Goal: Find specific page/section: Find specific page/section

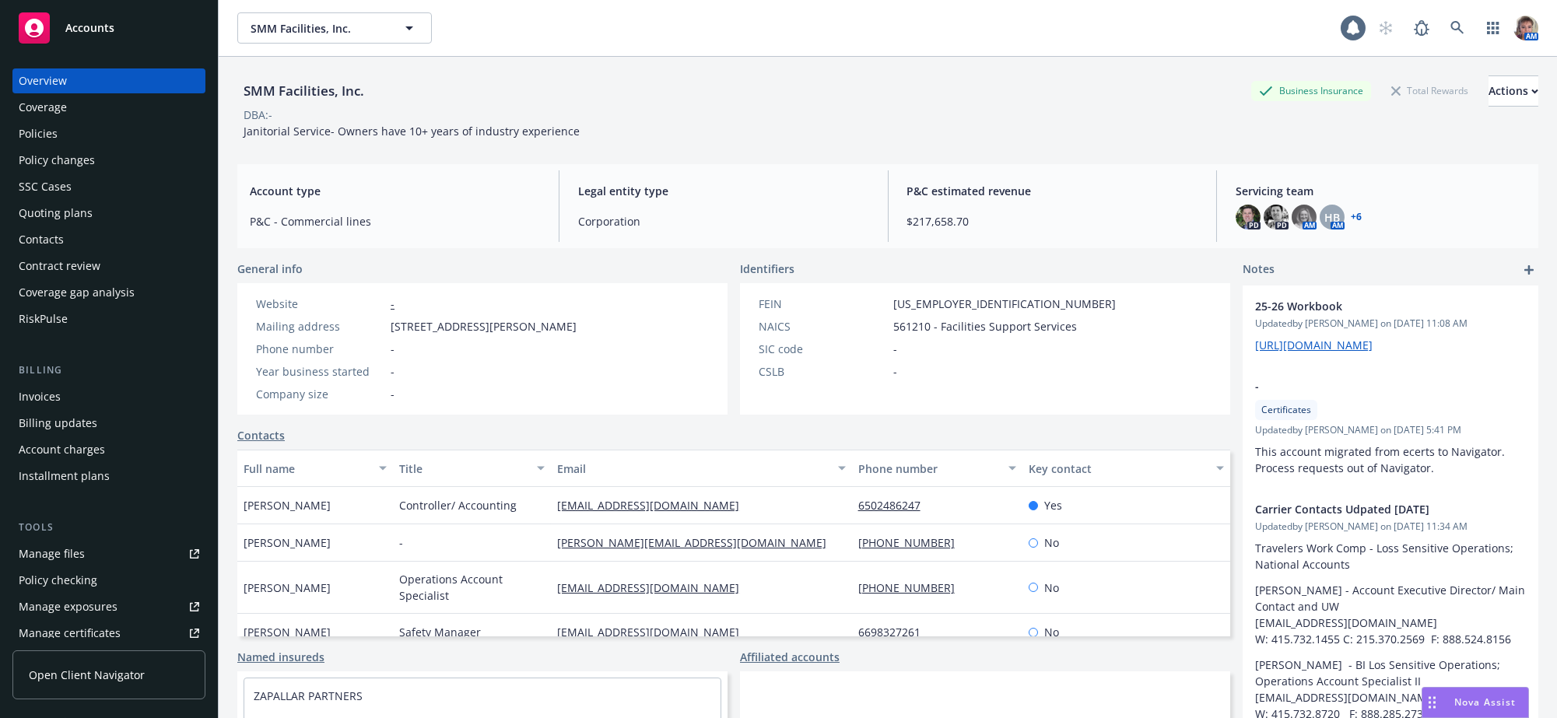
click at [126, 39] on div "Accounts" at bounding box center [109, 27] width 181 height 31
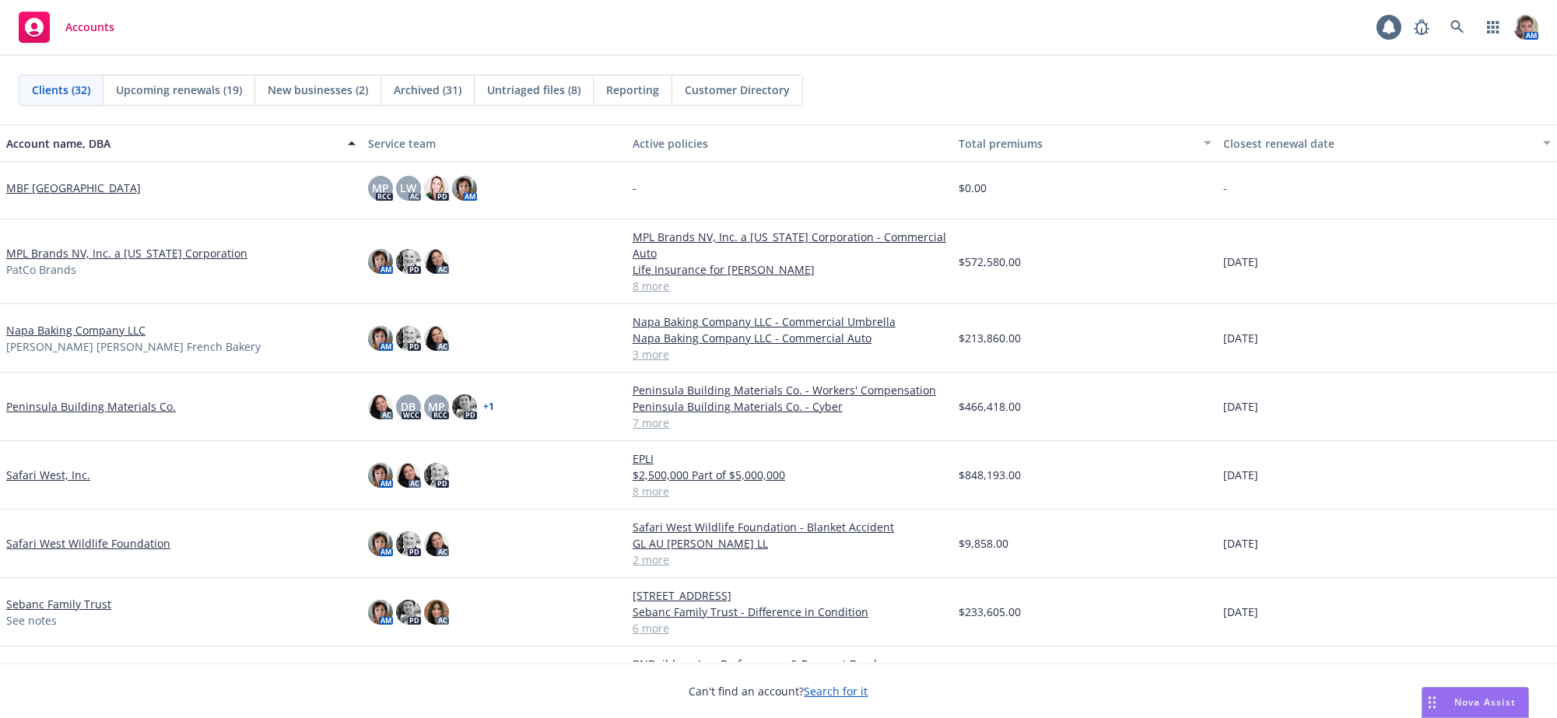
scroll to position [1036, 0]
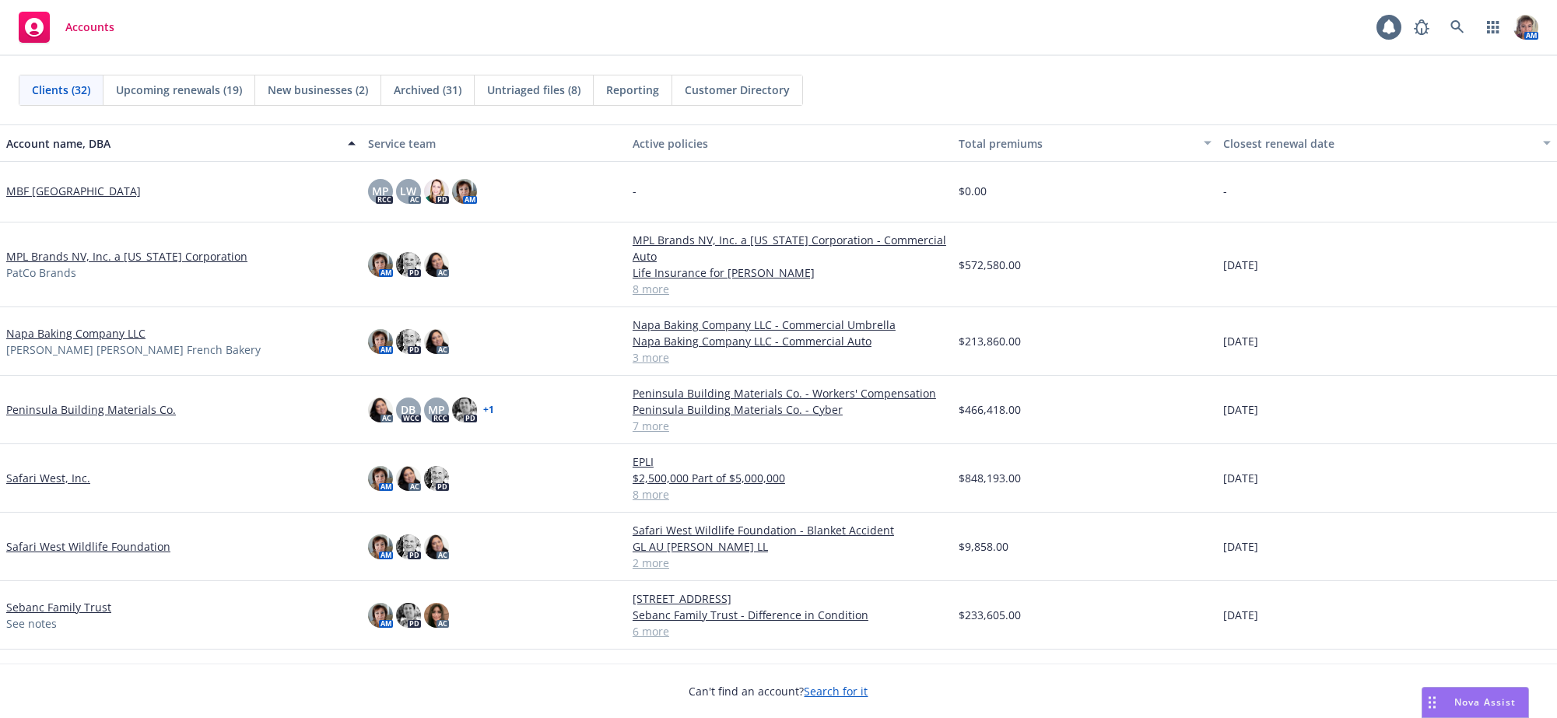
click at [143, 265] on link "MPL Brands NV, Inc. a [US_STATE] Corporation" at bounding box center [126, 256] width 241 height 16
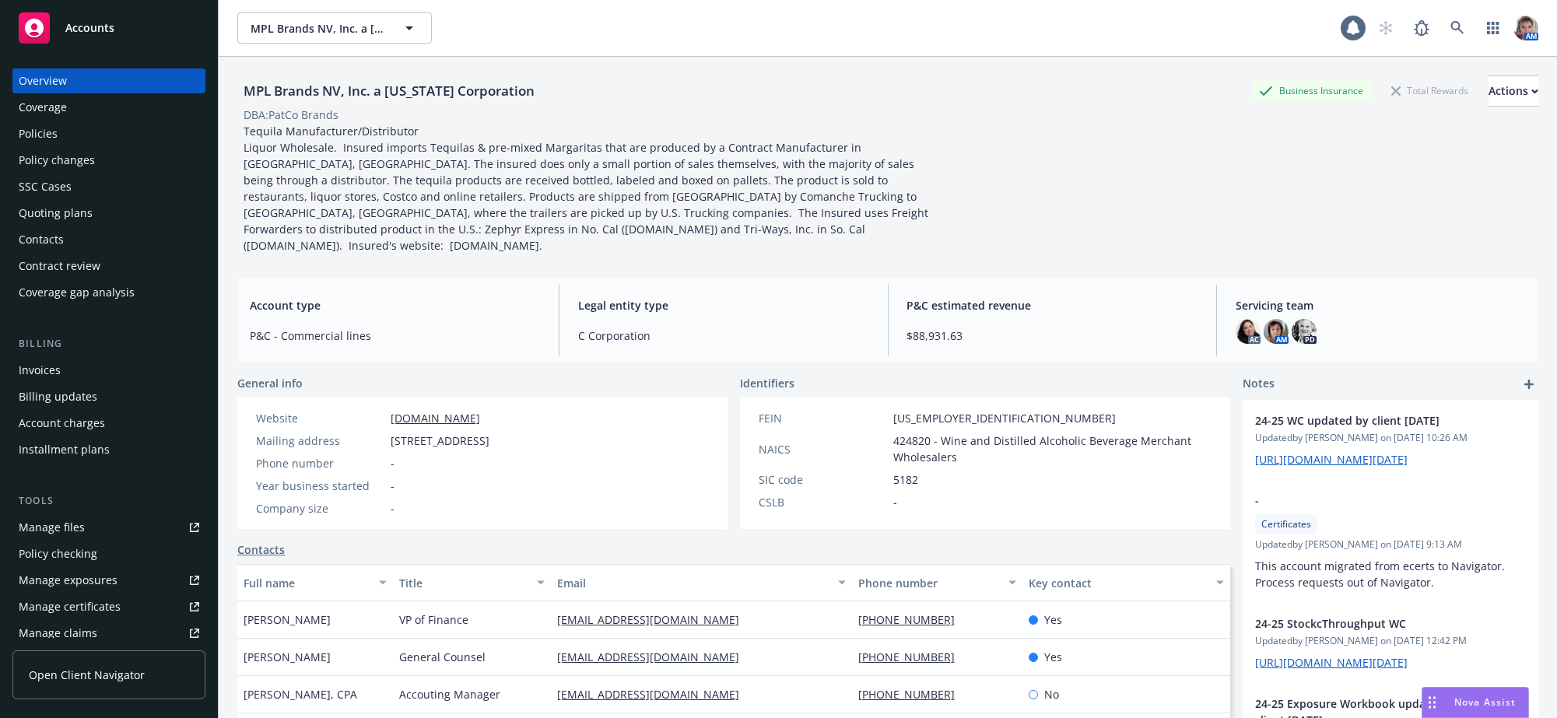
click at [79, 252] on div "Contacts" at bounding box center [109, 239] width 181 height 25
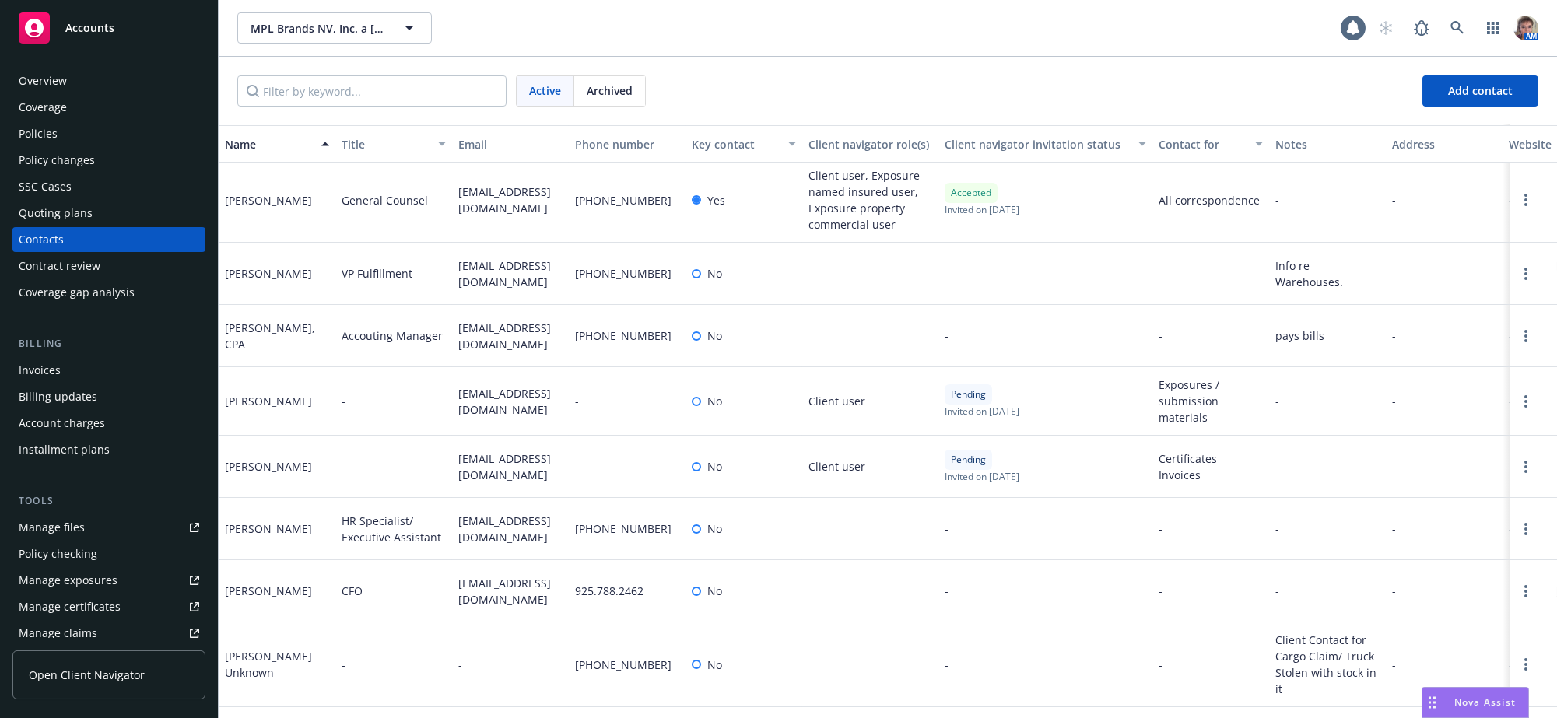
scroll to position [404, 0]
click at [535, 535] on span "[EMAIL_ADDRESS][DOMAIN_NAME]" at bounding box center [510, 529] width 104 height 33
click at [282, 538] on div "[PERSON_NAME]" at bounding box center [277, 529] width 117 height 62
click at [277, 542] on div "[PERSON_NAME]" at bounding box center [277, 529] width 117 height 62
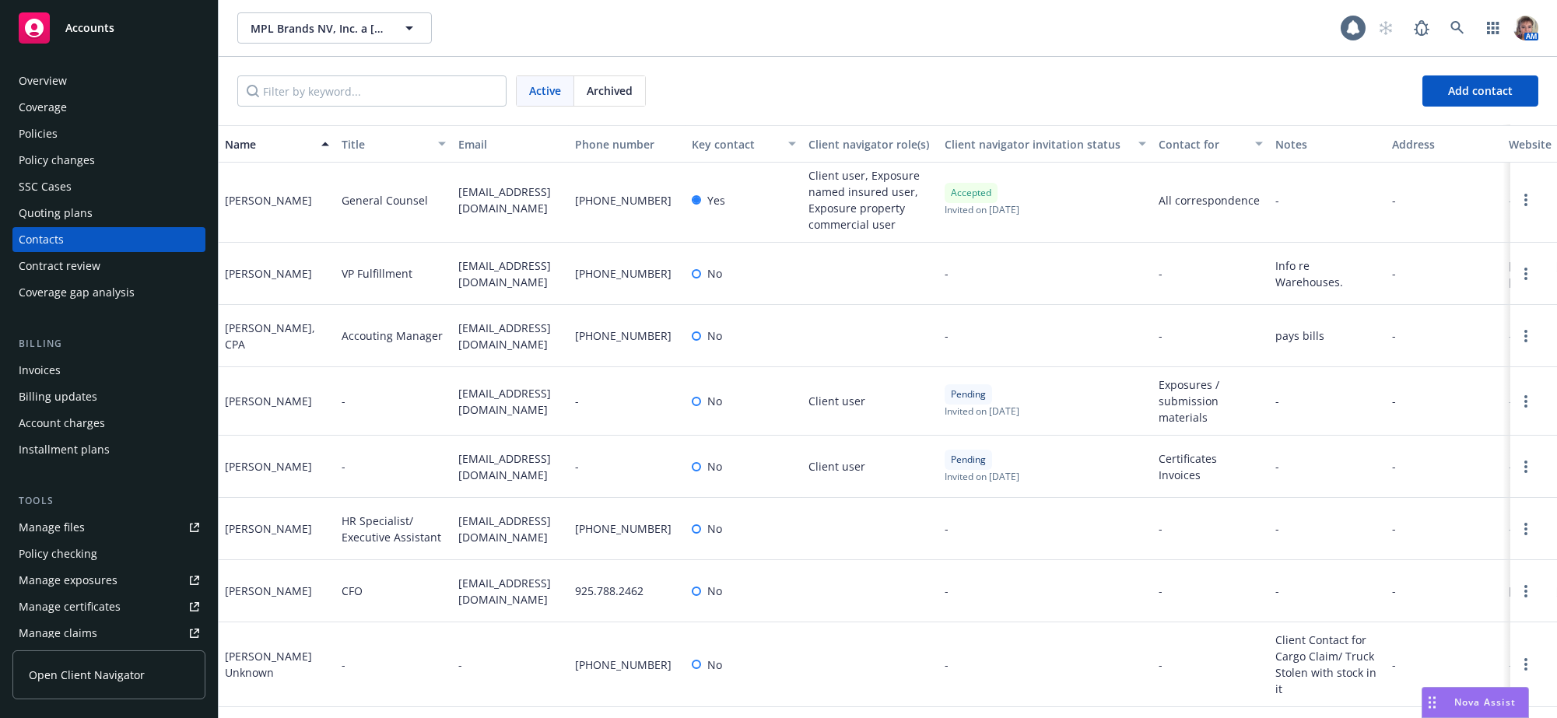
click at [257, 534] on div "[PERSON_NAME]" at bounding box center [277, 529] width 117 height 62
click at [258, 533] on div "[PERSON_NAME]" at bounding box center [277, 529] width 117 height 62
click at [266, 477] on div "[PERSON_NAME]" at bounding box center [277, 467] width 117 height 62
click at [1446, 44] on link at bounding box center [1457, 27] width 31 height 31
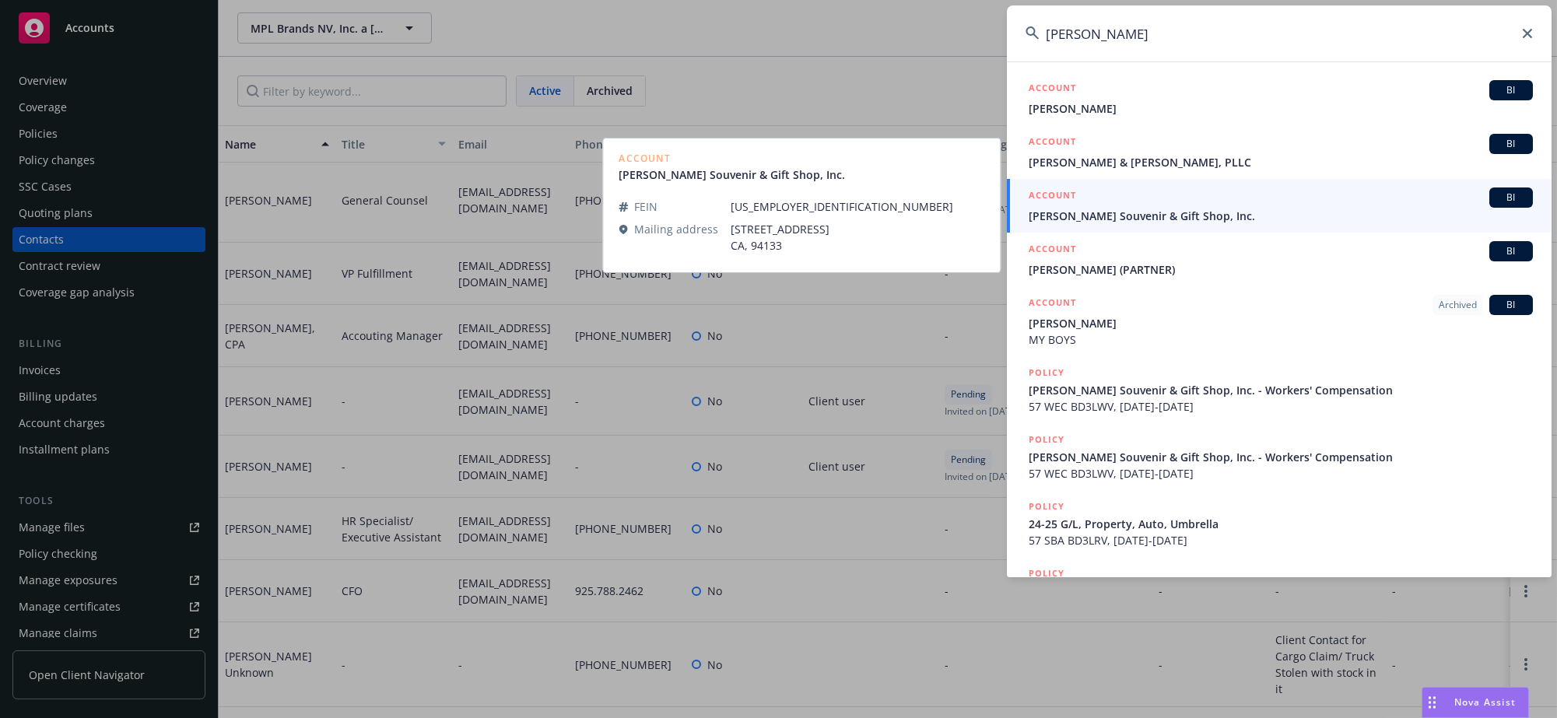
type input "[PERSON_NAME]"
click at [1280, 212] on span "[PERSON_NAME] Souvenir & Gift Shop, Inc." at bounding box center [1281, 216] width 504 height 16
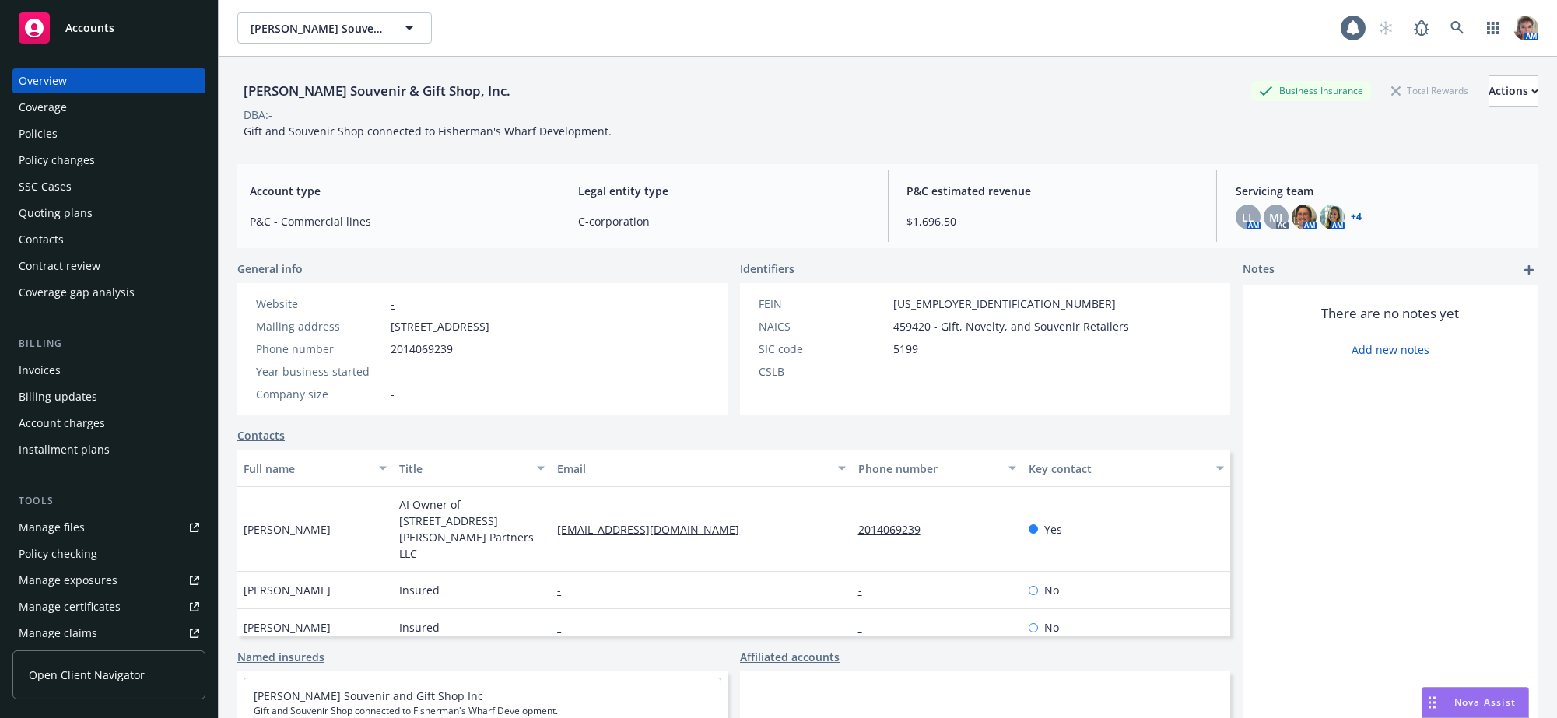
click at [1392, 437] on div "There are no notes yet Add new notes" at bounding box center [1391, 550] width 296 height 528
click at [1246, 215] on div "LL" at bounding box center [1248, 217] width 25 height 25
click at [1269, 215] on span "MJ" at bounding box center [1275, 217] width 13 height 16
click at [1293, 218] on img at bounding box center [1304, 217] width 25 height 25
click at [1320, 222] on img at bounding box center [1332, 217] width 25 height 25
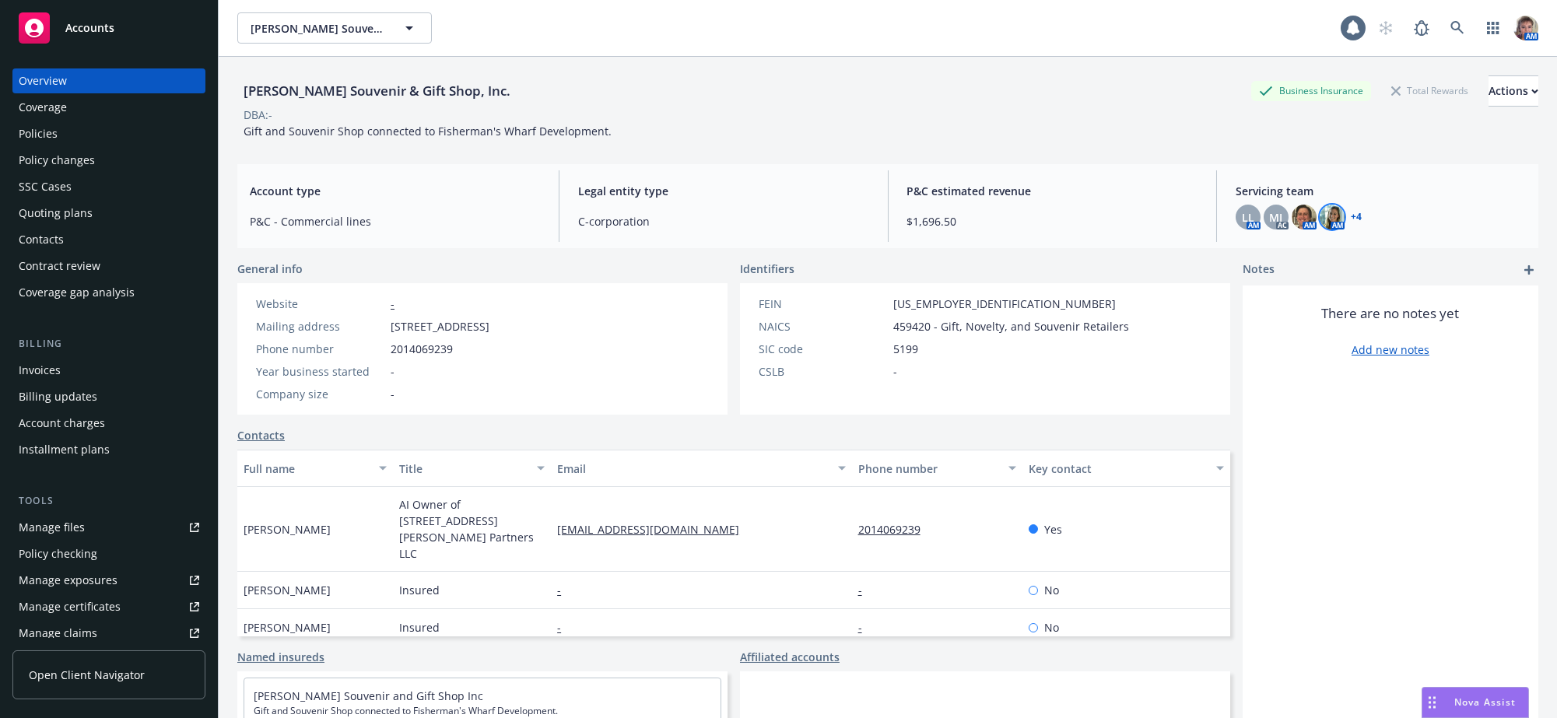
click at [1351, 219] on link "+ 4" at bounding box center [1356, 216] width 11 height 9
